Goal: Task Accomplishment & Management: Complete application form

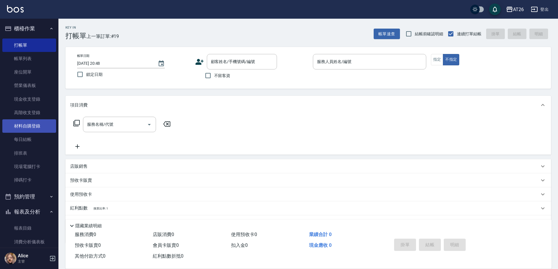
click at [29, 126] on link "材料自購登錄" at bounding box center [29, 125] width 54 height 13
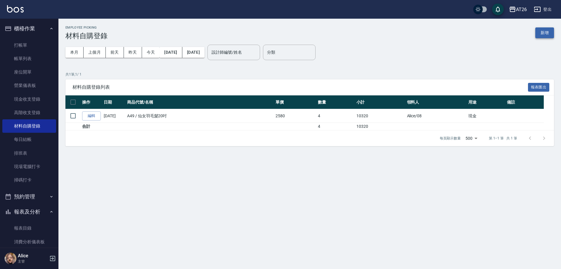
click at [543, 32] on button "新增" at bounding box center [544, 32] width 19 height 11
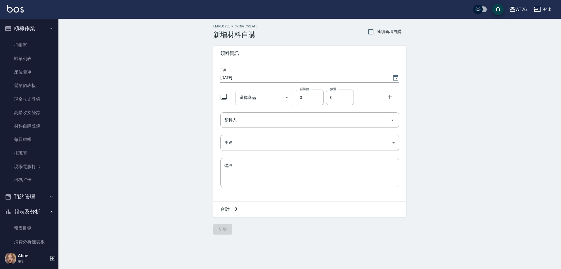
click at [249, 94] on div "選擇商品 選擇商品" at bounding box center [264, 97] width 58 height 15
type input "F"
click at [269, 97] on input "[PERSON_NAME]斯新品頭皮保養香水50ML(藍)[PERSON_NAME]" at bounding box center [260, 98] width 44 height 10
click at [270, 97] on input "[PERSON_NAME]斯新品頭皮保養香水50ML(藍)[PERSON_NAME]" at bounding box center [260, 98] width 44 height 10
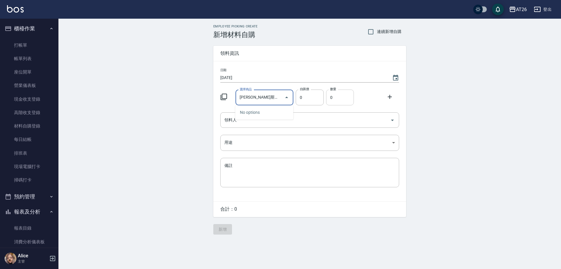
drag, startPoint x: 270, startPoint y: 97, endPoint x: 334, endPoint y: 103, distance: 64.2
click at [334, 103] on div "選擇商品 [PERSON_NAME]新品頭皮保養香水50ML(藍)喬 選擇商品 自購價 0 自購價 數量 0 數量" at bounding box center [308, 96] width 181 height 18
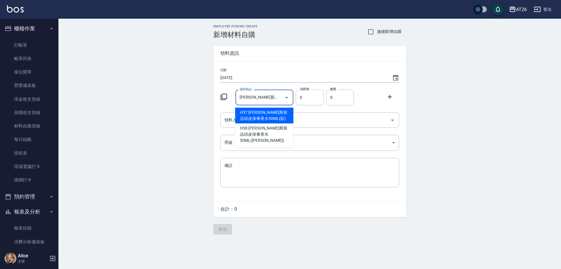
type input "[PERSON_NAME]斯新品頭皮保養香水50ML([PERSON_NAME])"
click at [274, 113] on li "H38 [PERSON_NAME]斯新品頭皮保養香水50ML([PERSON_NAME])" at bounding box center [264, 119] width 58 height 22
type input "220"
type input "1"
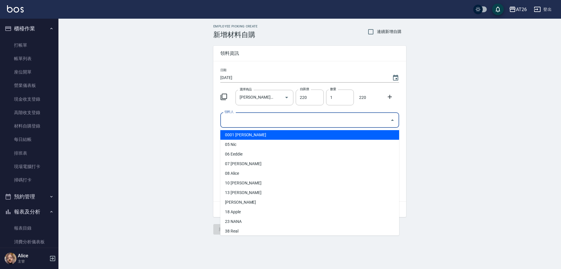
click at [246, 122] on input "領料人" at bounding box center [305, 120] width 165 height 10
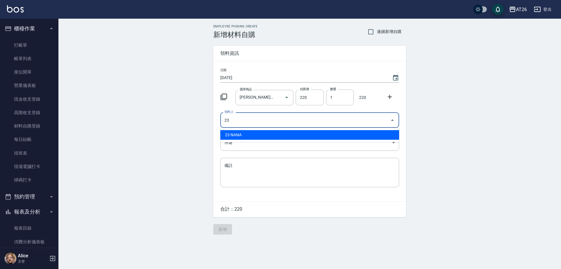
type input "23 NANA"
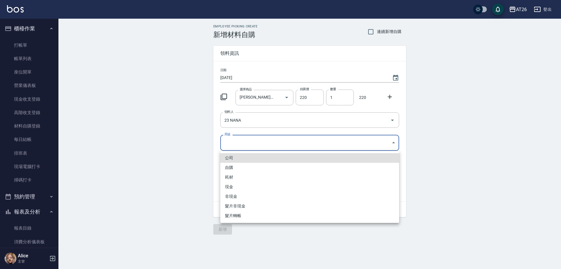
click at [287, 143] on body "AT26 登出 櫃檯作業 打帳單 帳單列表 座位開單 營業儀表板 現金收支登錄 高階收支登錄 材料自購登錄 每日結帳 排班表 現場電腦打卡 掃碼打卡 預約管理…" at bounding box center [280, 134] width 561 height 269
click at [261, 166] on li "自購" at bounding box center [309, 168] width 179 height 10
type input "自購"
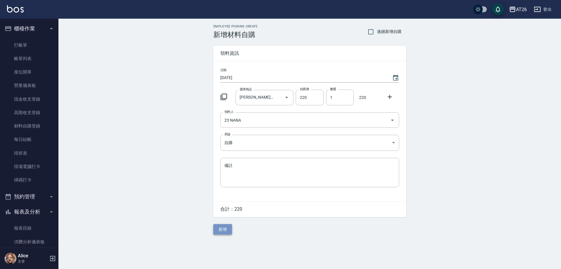
click at [225, 230] on button "新增" at bounding box center [222, 229] width 19 height 11
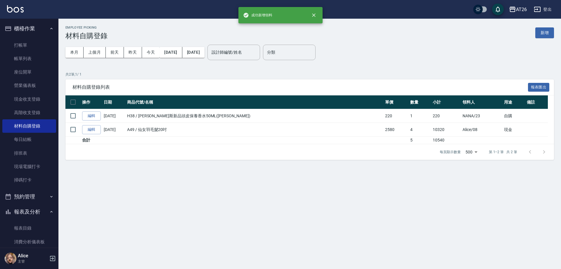
click at [543, 43] on div "本月 上個月 [DATE] [DATE] [DATE] [DATE] [DATE] 設計師編號/姓名 設計師編號/姓名 分類 分類" at bounding box center [309, 52] width 488 height 25
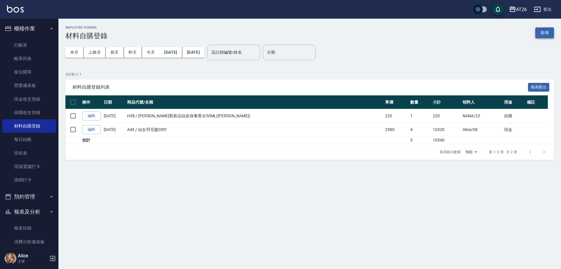
click at [543, 34] on button "新增" at bounding box center [544, 32] width 19 height 11
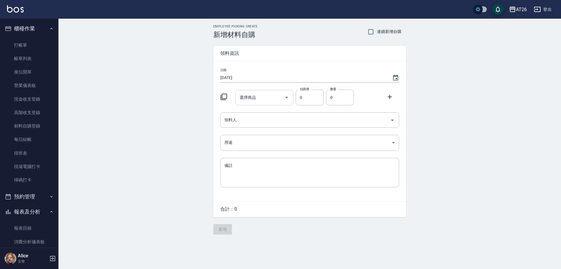
click at [271, 93] on input "選擇商品" at bounding box center [260, 98] width 44 height 10
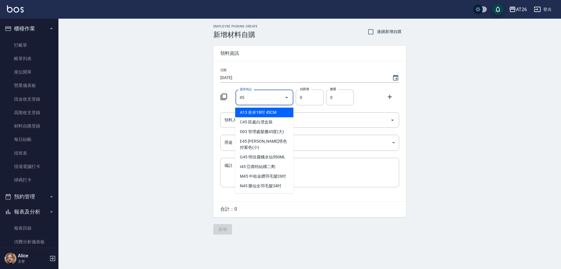
type input "奈米18吋 45CM"
type input "62"
type input "1"
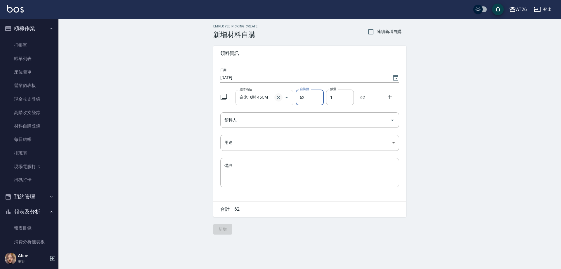
click at [277, 95] on icon "Clear" at bounding box center [278, 98] width 6 height 6
type input "0"
click at [249, 96] on input "選擇商品" at bounding box center [260, 98] width 44 height 10
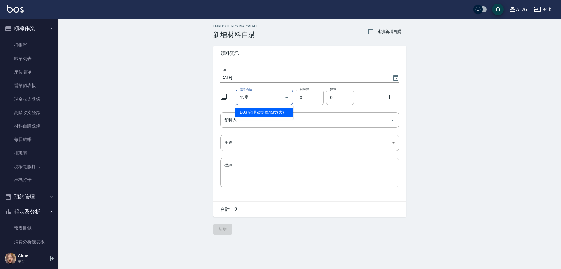
type input "45度"
type input "110"
type input "管理處髮臘45度(大)"
type input "1"
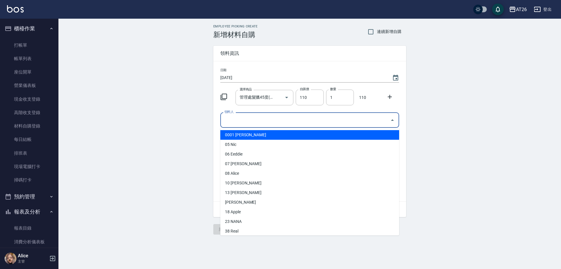
drag, startPoint x: 250, startPoint y: 116, endPoint x: 253, endPoint y: 121, distance: 5.9
click at [250, 116] on input "領料人" at bounding box center [305, 120] width 165 height 10
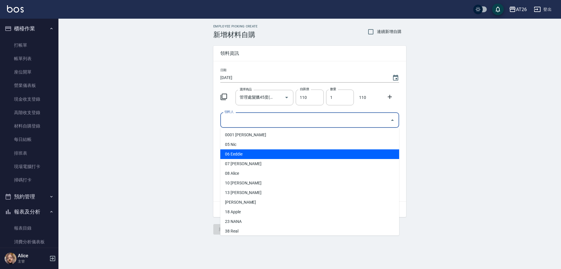
click at [243, 158] on li "06 Eeddie" at bounding box center [309, 154] width 179 height 10
type input "Eeddie"
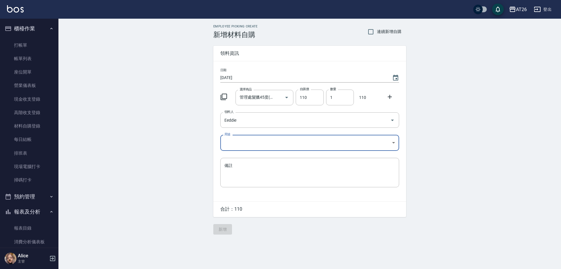
click at [251, 148] on body "AT26 登出 櫃檯作業 打帳單 帳單列表 座位開單 營業儀表板 現金收支登錄 高階收支登錄 材料自購登錄 每日結帳 排班表 現場電腦打卡 掃碼打卡 預約管理…" at bounding box center [280, 134] width 561 height 269
click at [255, 163] on li "自購" at bounding box center [309, 168] width 179 height 10
type input "自購"
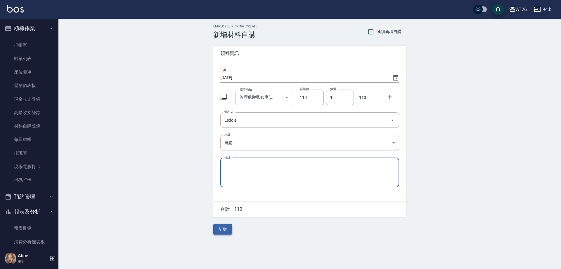
click at [230, 233] on button "新增" at bounding box center [222, 229] width 19 height 11
